Goal: Task Accomplishment & Management: Complete application form

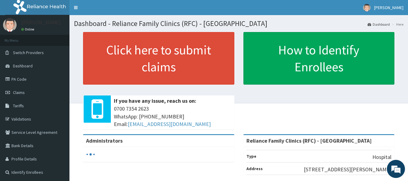
click at [183, 63] on link "Click here to submit claims" at bounding box center [158, 58] width 151 height 53
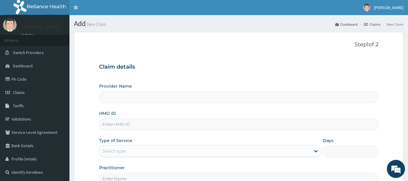
type input "Reliance Family Clinics (RFC) - [GEOGRAPHIC_DATA]"
click at [144, 124] on input "HMO ID" at bounding box center [239, 124] width 280 height 12
paste input "EIA/10034/A"
type input "EIA/10034/A"
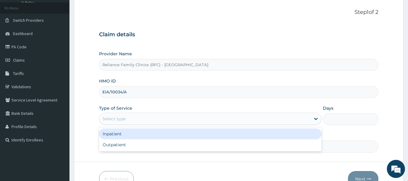
scroll to position [38, 0]
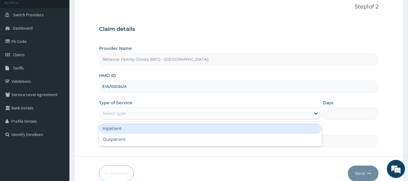
click at [131, 139] on div "Outpatient" at bounding box center [210, 139] width 223 height 11
type input "1"
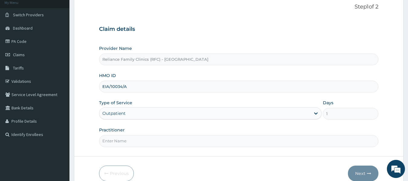
click at [145, 140] on input "Practitioner" at bounding box center [239, 141] width 280 height 12
type input "locum"
click at [364, 171] on button "Next" at bounding box center [363, 174] width 31 height 16
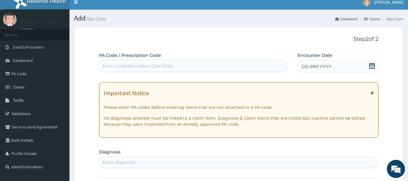
scroll to position [0, 0]
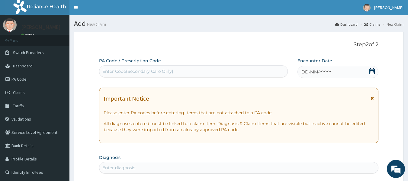
click at [128, 69] on div "Enter Code(Secondary Care Only)" at bounding box center [137, 71] width 71 height 6
paste input "EIA/10034/A"
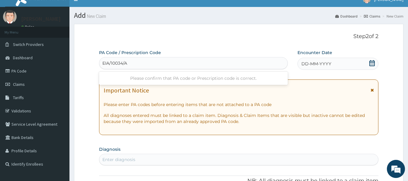
scroll to position [6, 0]
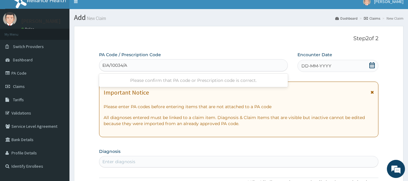
type input "EIA/10034/A"
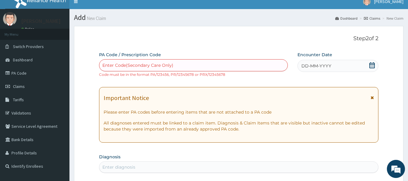
click at [314, 66] on span "DD-MM-YYYY" at bounding box center [317, 66] width 30 height 6
click at [111, 65] on div "Enter Code(Secondary Care Only)" at bounding box center [137, 65] width 71 height 6
click at [118, 63] on div "Enter Code(Secondary Care Only)" at bounding box center [137, 65] width 71 height 6
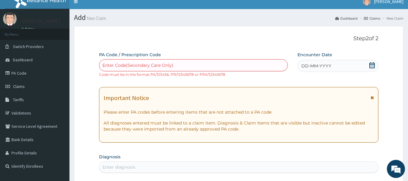
paste input "EIA/10034/A"
type input "EIA/10034/A"
click at [135, 64] on div "Enter Code(Secondary Care Only)" at bounding box center [193, 65] width 189 height 10
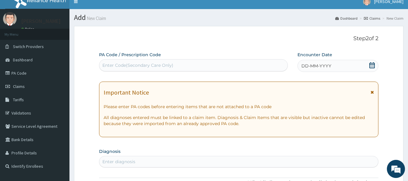
paste input "PA/8457E1"
type input "PA/8457E1"
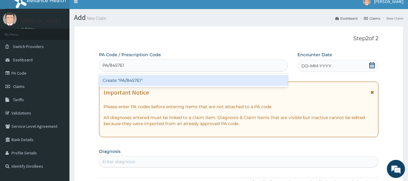
click at [128, 78] on div "Create "PA/8457E1"" at bounding box center [193, 80] width 189 height 11
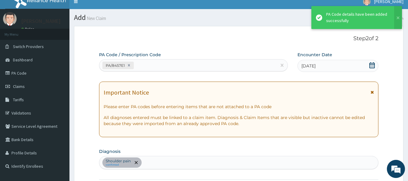
scroll to position [161, 0]
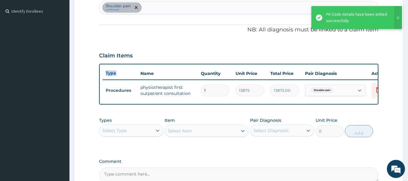
drag, startPoint x: 128, startPoint y: 78, endPoint x: 140, endPoint y: 108, distance: 32.8
click at [140, 105] on div "Type Name Quantity Unit Price Total Price Pair Diagnosis Actions Procedures phy…" at bounding box center [239, 84] width 280 height 41
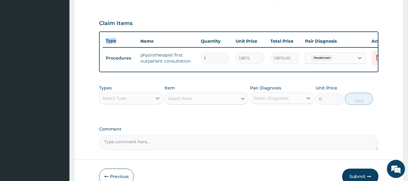
scroll to position [231, 0]
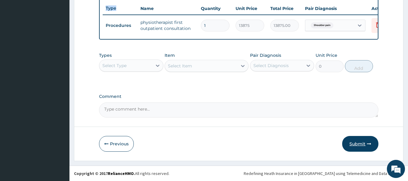
click at [360, 143] on button "Submit" at bounding box center [360, 144] width 36 height 16
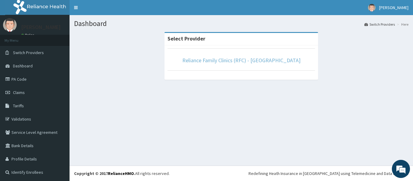
click at [217, 63] on link "Reliance Family Clinics (RFC) - [GEOGRAPHIC_DATA]" at bounding box center [241, 60] width 118 height 7
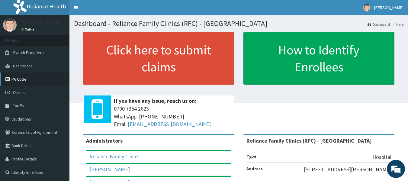
click at [19, 79] on link "PA Code" at bounding box center [34, 79] width 69 height 13
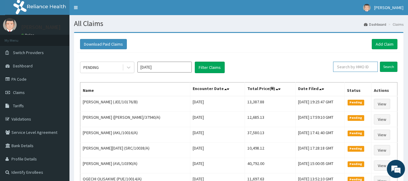
click at [355, 66] on input "text" at bounding box center [355, 67] width 45 height 10
paste input "EIA/10034/A"
type input "EIA/10034/A"
click at [388, 69] on input "Search" at bounding box center [389, 67] width 18 height 10
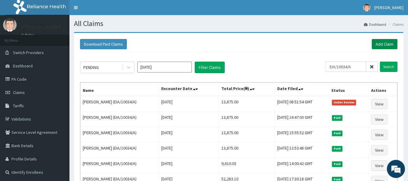
click at [381, 44] on link "Add Claim" at bounding box center [385, 44] width 26 height 10
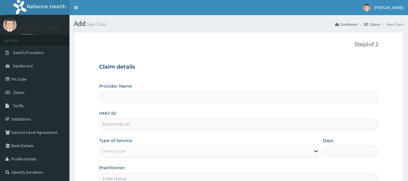
click at [121, 123] on input "HMO ID" at bounding box center [239, 124] width 280 height 12
type input "Reliance Family Clinics (RFC) - Lekki"
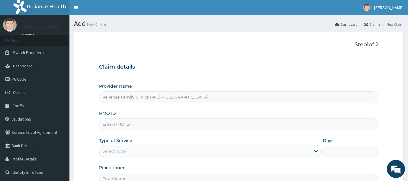
paste input "PDM/10002/A"
type input "PDM/10002/A"
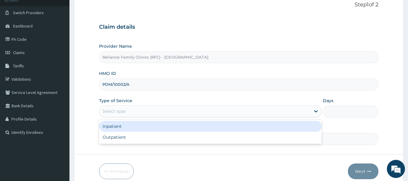
scroll to position [40, 0]
click at [108, 136] on div "Outpatient" at bounding box center [210, 136] width 223 height 11
type input "1"
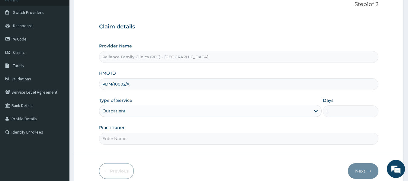
click at [111, 137] on input "Practitioner" at bounding box center [239, 139] width 280 height 12
type input "PHYSIOTHERALPIST"
click at [362, 172] on button "Next" at bounding box center [363, 171] width 31 height 16
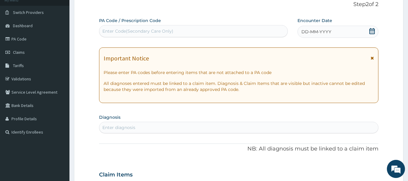
click at [107, 129] on div "Enter diagnosis" at bounding box center [118, 127] width 33 height 6
paste input "V"
type input "V"
click at [133, 27] on div "Enter Code(Secondary Care Only)" at bounding box center [193, 31] width 189 height 10
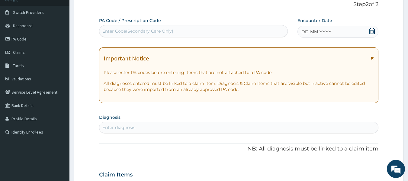
paste input "PA/B054F1"
type input "PA/B054F1"
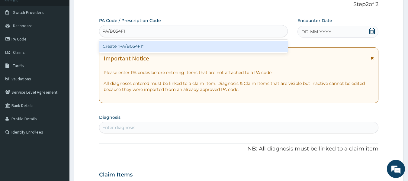
click at [131, 44] on div "Create "PA/B054F1"" at bounding box center [193, 46] width 189 height 11
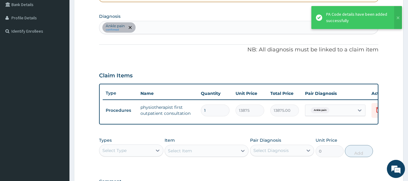
scroll to position [141, 0]
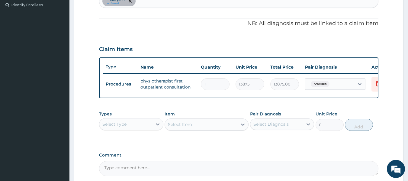
click at [114, 154] on div "PA Code / Prescription Code PA/B054F1 Encounter Date 12-09-2025 Important Notic…" at bounding box center [239, 33] width 280 height 286
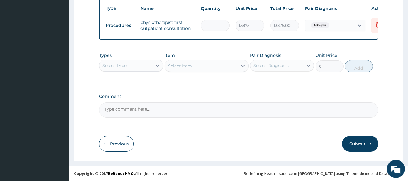
click at [364, 141] on button "Submit" at bounding box center [360, 144] width 36 height 16
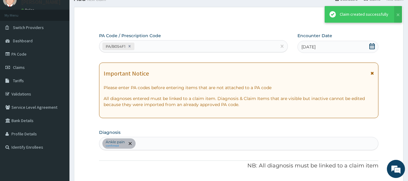
scroll to position [231, 0]
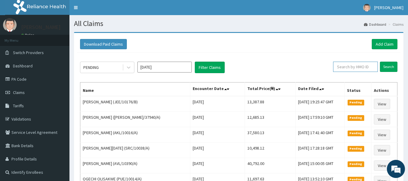
click at [363, 68] on input "text" at bounding box center [355, 67] width 45 height 10
paste input "PDM/10002/A"
type input "PDM/10002/A"
click at [391, 66] on input "Search" at bounding box center [389, 67] width 18 height 10
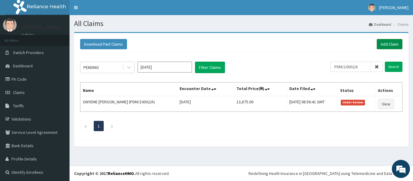
click at [382, 43] on link "Add Claim" at bounding box center [389, 44] width 26 height 10
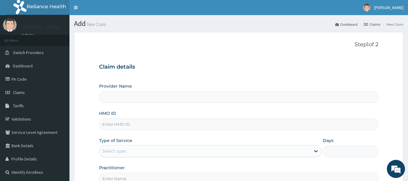
type input "Reliance Family Clinics (RFC) - [GEOGRAPHIC_DATA]"
click at [128, 126] on input "HMO ID" at bounding box center [239, 124] width 280 height 12
paste input "OTV/10267/A"
type input "OTV/10267/A"
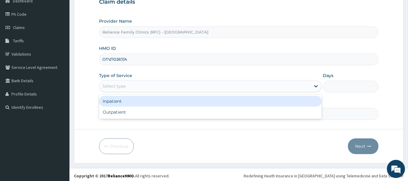
scroll to position [67, 0]
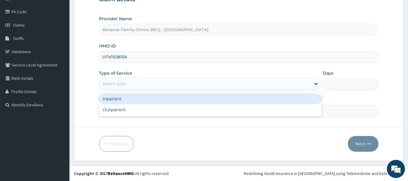
click at [116, 109] on div "Outpatient" at bounding box center [210, 109] width 223 height 11
type input "1"
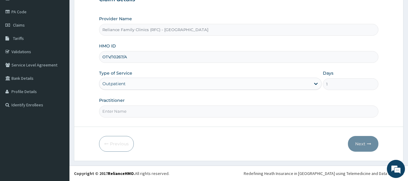
click at [118, 114] on input "Practitioner" at bounding box center [239, 111] width 280 height 12
type input "PHYSIOTHERALPIST"
click at [367, 150] on button "Next" at bounding box center [363, 144] width 31 height 16
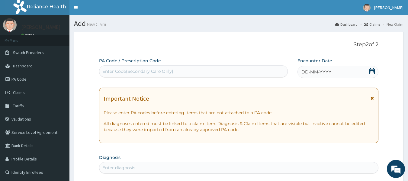
click at [129, 69] on div "Enter Code(Secondary Care Only)" at bounding box center [137, 71] width 71 height 6
paste input "PA/985942"
type input "PA/985942"
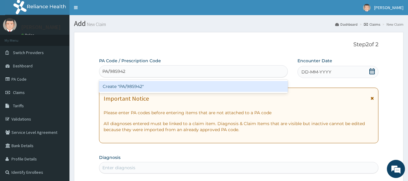
click at [132, 88] on div "Create "PA/985942"" at bounding box center [193, 86] width 189 height 11
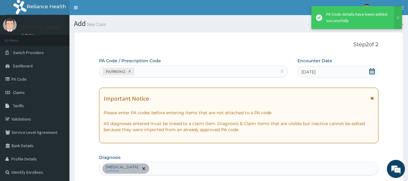
scroll to position [161, 0]
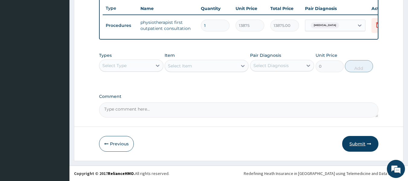
click at [353, 139] on button "Submit" at bounding box center [360, 144] width 36 height 16
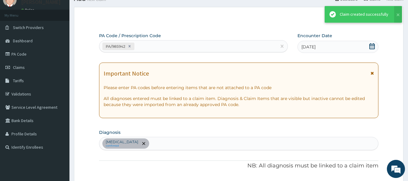
scroll to position [231, 0]
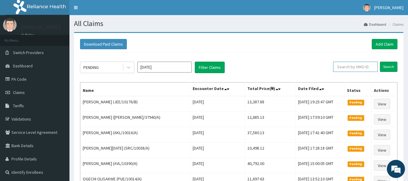
click at [346, 68] on input "text" at bounding box center [355, 67] width 45 height 10
paste input "OTV/10267/A"
click at [346, 68] on input "OTV/10267/A" at bounding box center [346, 67] width 40 height 10
type input "OTV/10267/A"
click at [389, 66] on input "Search" at bounding box center [389, 67] width 18 height 10
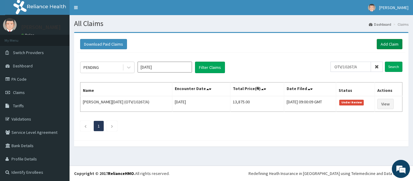
click at [386, 44] on link "Add Claim" at bounding box center [389, 44] width 26 height 10
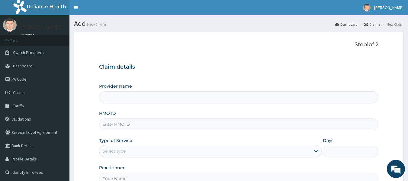
click at [127, 125] on input "HMO ID" at bounding box center [239, 124] width 280 height 12
type input "Reliance Family Clinics (RFC) - [GEOGRAPHIC_DATA]"
paste input "LSA/10026/A"
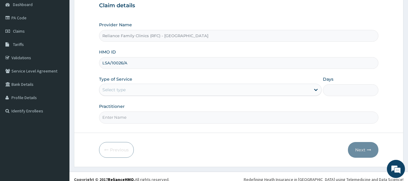
type input "LSA/10026/A"
click at [113, 117] on input "Practitioner" at bounding box center [239, 117] width 280 height 12
type input "PHYSIOTHERALPIST"
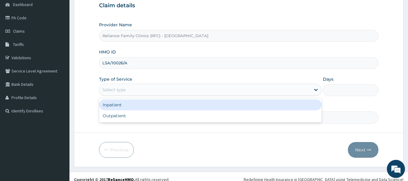
click at [117, 117] on div "Outpatient" at bounding box center [210, 115] width 223 height 11
type input "1"
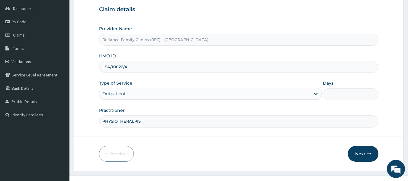
scroll to position [56, 0]
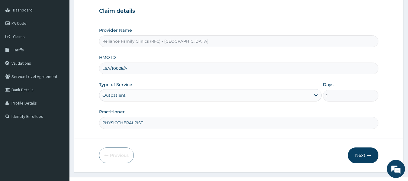
click at [110, 110] on label "Practitioner" at bounding box center [112, 112] width 26 height 6
click at [110, 117] on input "PHYSIOTHERALPIST" at bounding box center [239, 123] width 280 height 12
click at [361, 154] on button "Next" at bounding box center [363, 155] width 31 height 16
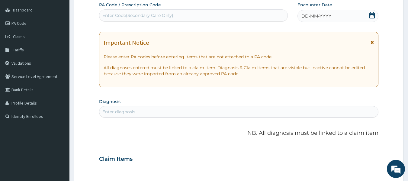
scroll to position [0, 0]
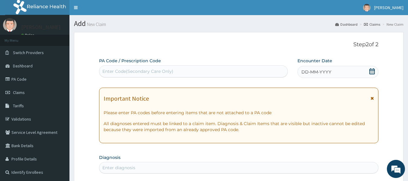
click at [123, 69] on div "Enter Code(Secondary Care Only)" at bounding box center [137, 71] width 71 height 6
paste input "PA/007601"
type input "PA/007601"
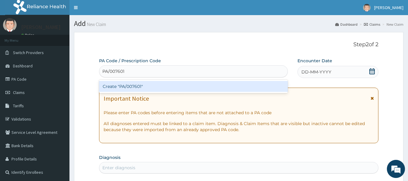
click at [128, 89] on div "Create "PA/007601"" at bounding box center [193, 86] width 189 height 11
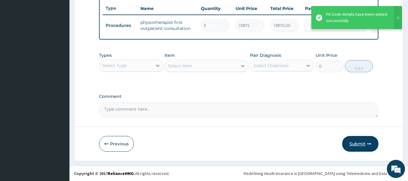
click at [357, 141] on button "Submit" at bounding box center [360, 144] width 36 height 16
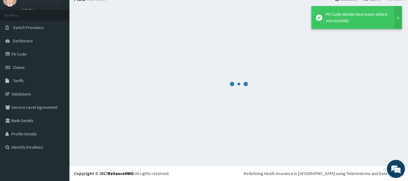
scroll to position [231, 0]
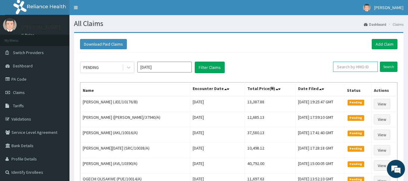
click at [355, 65] on input "text" at bounding box center [355, 67] width 45 height 10
paste input "LSA/10026/A"
type input "LSA/10026/A"
click at [386, 67] on input "Search" at bounding box center [389, 67] width 18 height 10
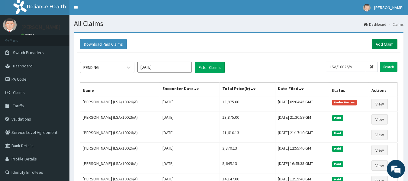
click at [381, 41] on link "Add Claim" at bounding box center [385, 44] width 26 height 10
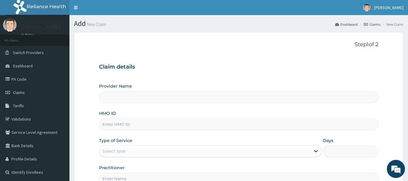
click at [110, 126] on input "HMO ID" at bounding box center [239, 124] width 280 height 12
type input "Reliance Family Clinics (RFC) - Lekki"
paste input "MAD/10019/A"
type input "MAD/10019/A"
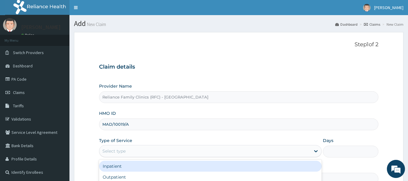
click at [122, 148] on div "Select type" at bounding box center [113, 151] width 23 height 6
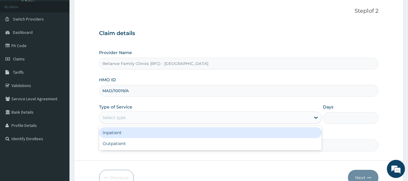
scroll to position [35, 0]
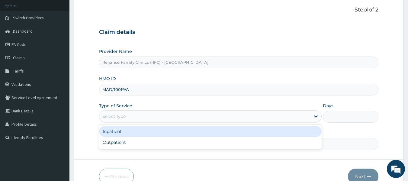
click at [111, 144] on div "Outpatient" at bounding box center [210, 142] width 223 height 11
type input "1"
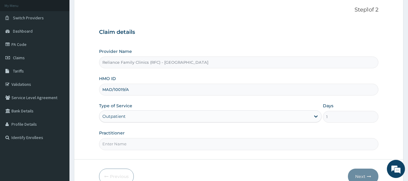
click at [109, 143] on input "Practitioner" at bounding box center [239, 144] width 280 height 12
type input "PHYSIOTHERALPIST"
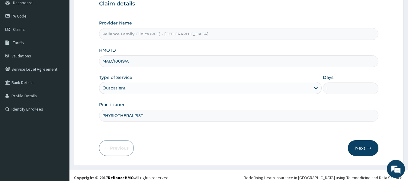
scroll to position [63, 0]
click at [364, 149] on button "Next" at bounding box center [363, 148] width 31 height 16
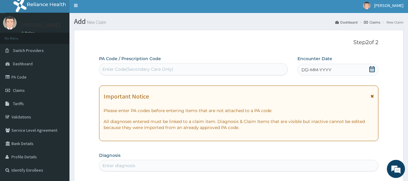
scroll to position [0, 0]
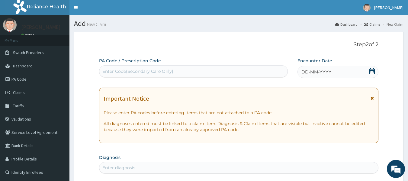
click at [142, 69] on div "Enter Code(Secondary Care Only)" at bounding box center [137, 71] width 71 height 6
paste input "PA/930409"
type input "PA/930409"
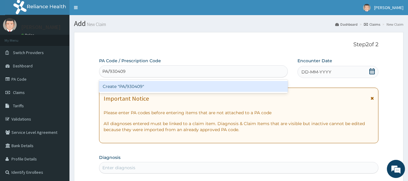
click at [139, 86] on div "Create "PA/930409"" at bounding box center [193, 86] width 189 height 11
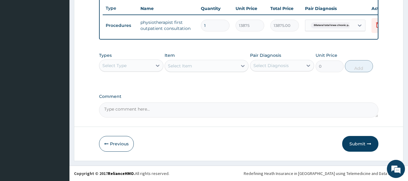
scroll to position [231, 0]
click at [359, 142] on button "Submit" at bounding box center [360, 144] width 36 height 16
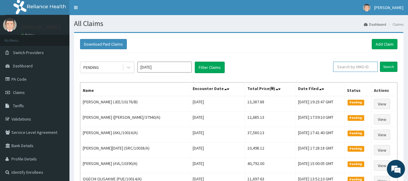
click at [347, 66] on input "text" at bounding box center [355, 67] width 45 height 10
paste input "MAD/10019/A"
type input "MAD/10019/A"
click at [387, 65] on input "Search" at bounding box center [389, 67] width 18 height 10
